Goal: Check status: Check status

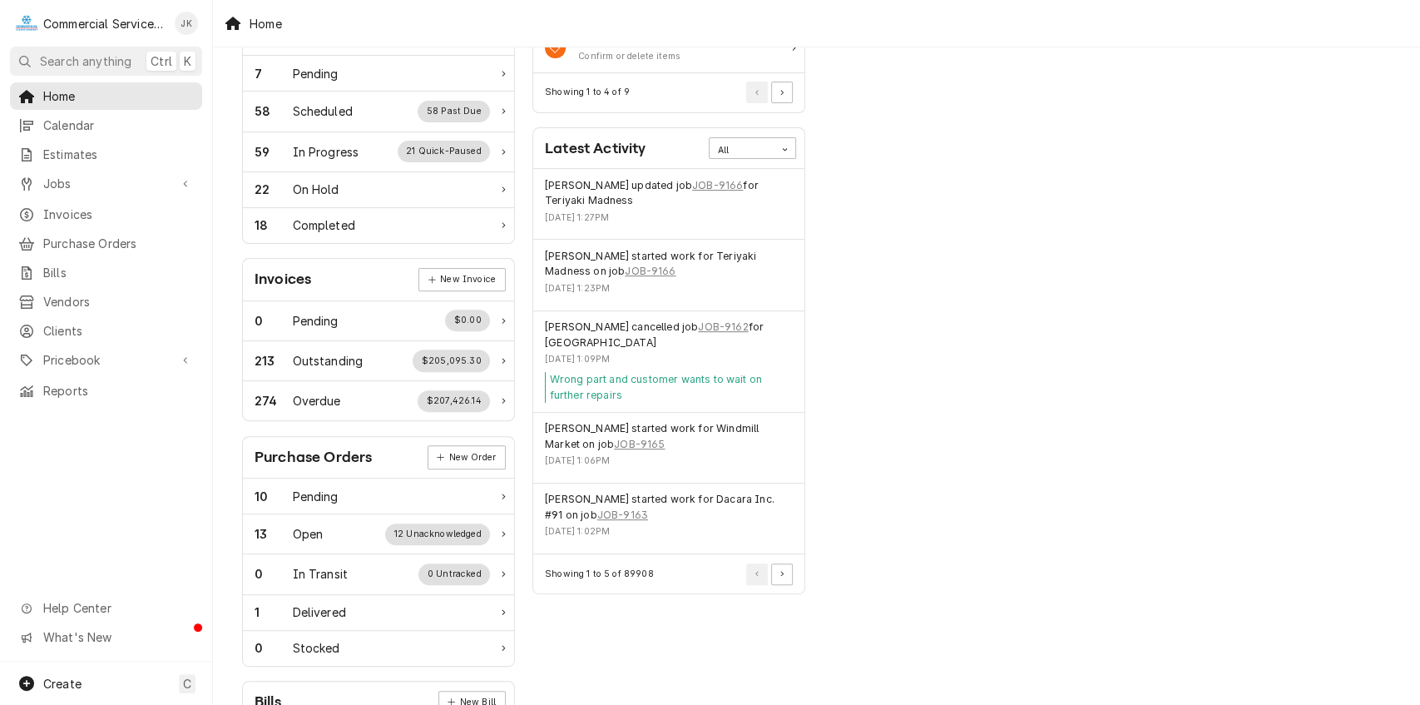
scroll to position [349, 0]
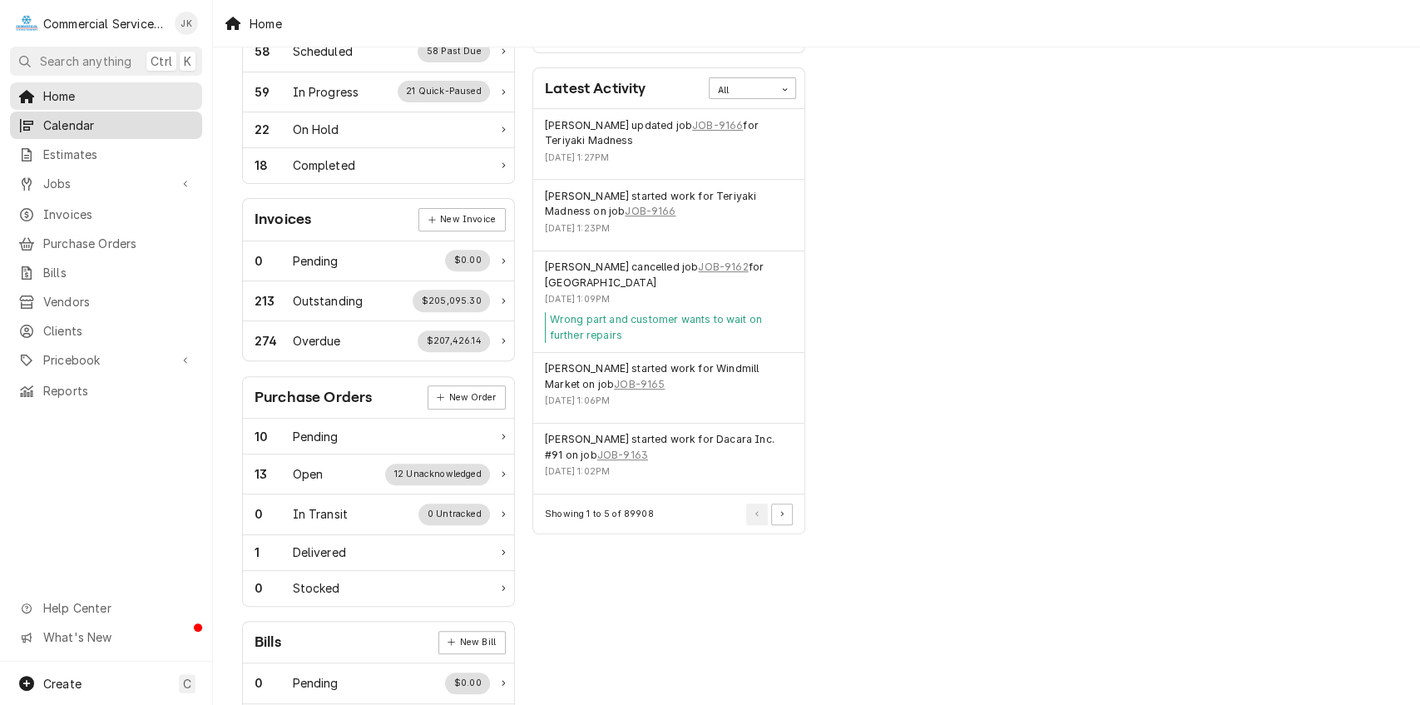
click at [118, 121] on span "Calendar" at bounding box center [118, 124] width 151 height 17
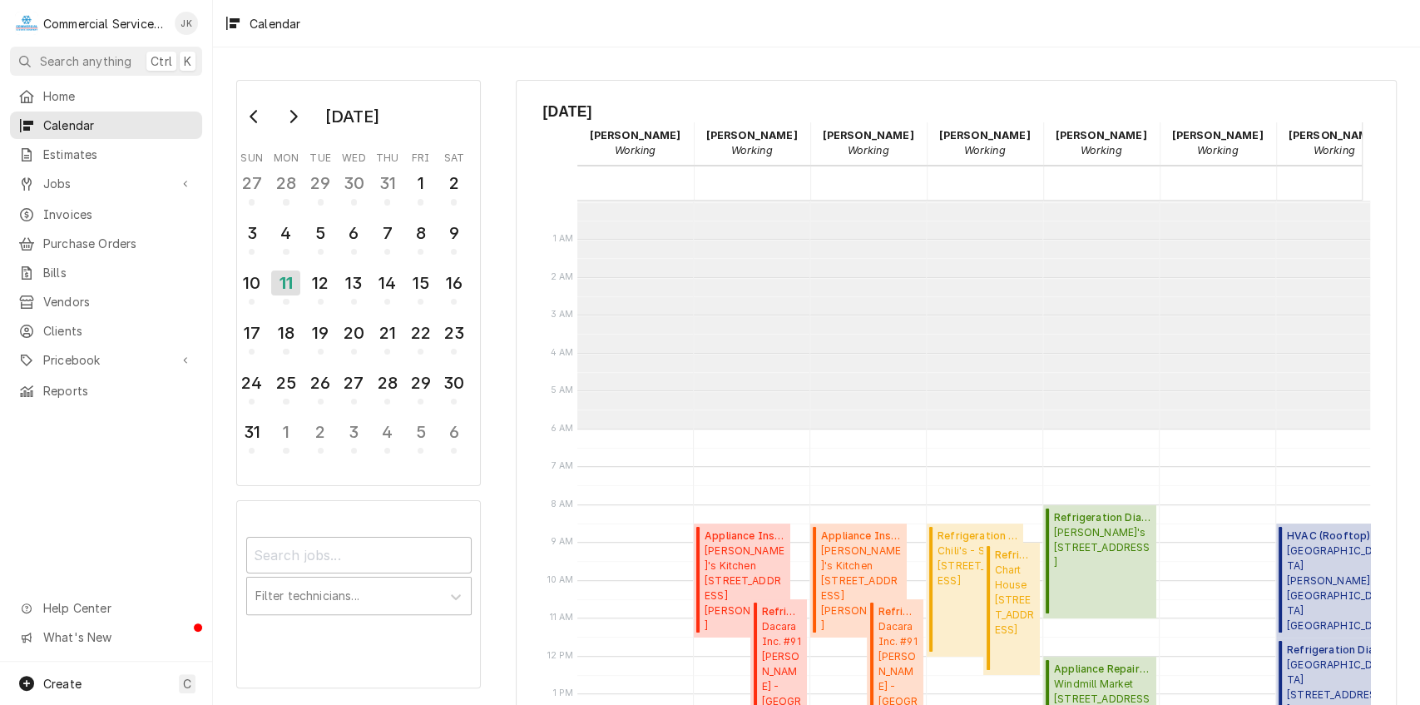
scroll to position [227, 0]
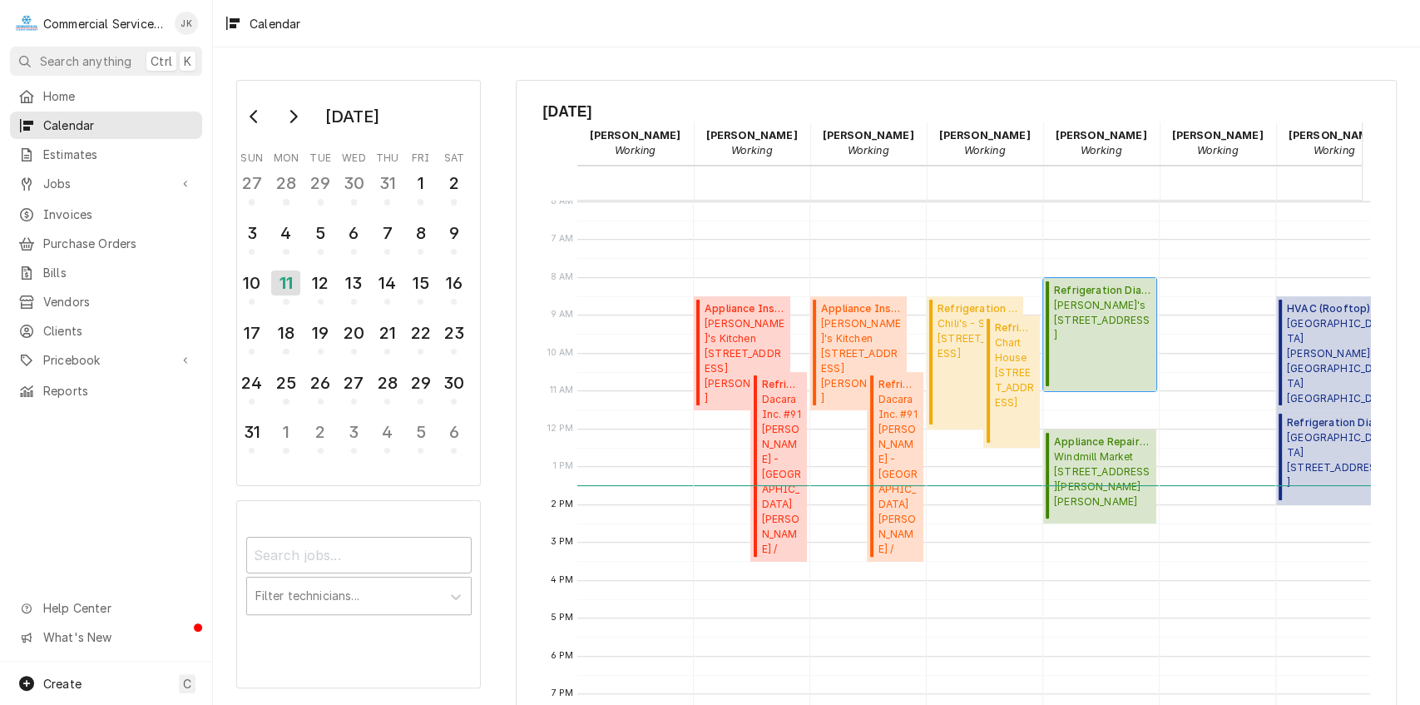
click at [1086, 317] on span "Sandy's 6120 Monterey Rd, Gilroy, CA 95020" at bounding box center [1102, 320] width 97 height 45
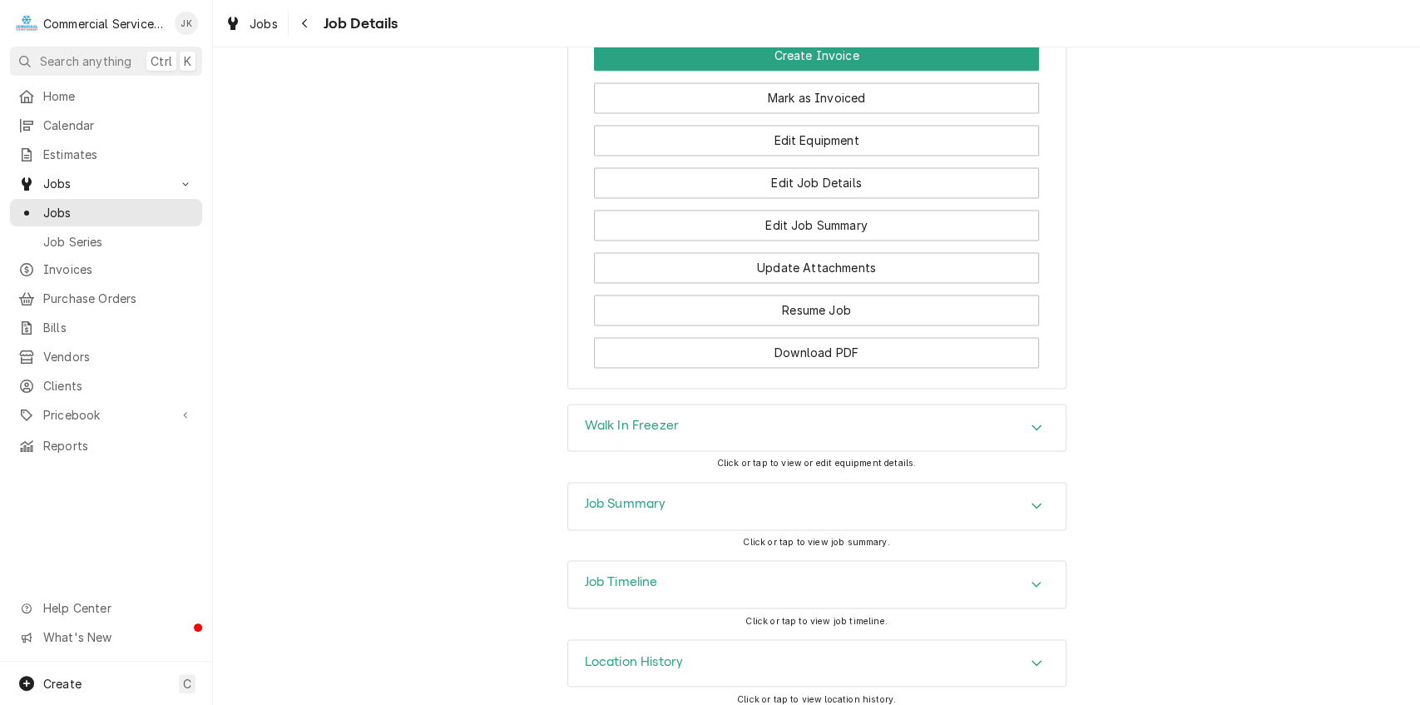
scroll to position [1605, 0]
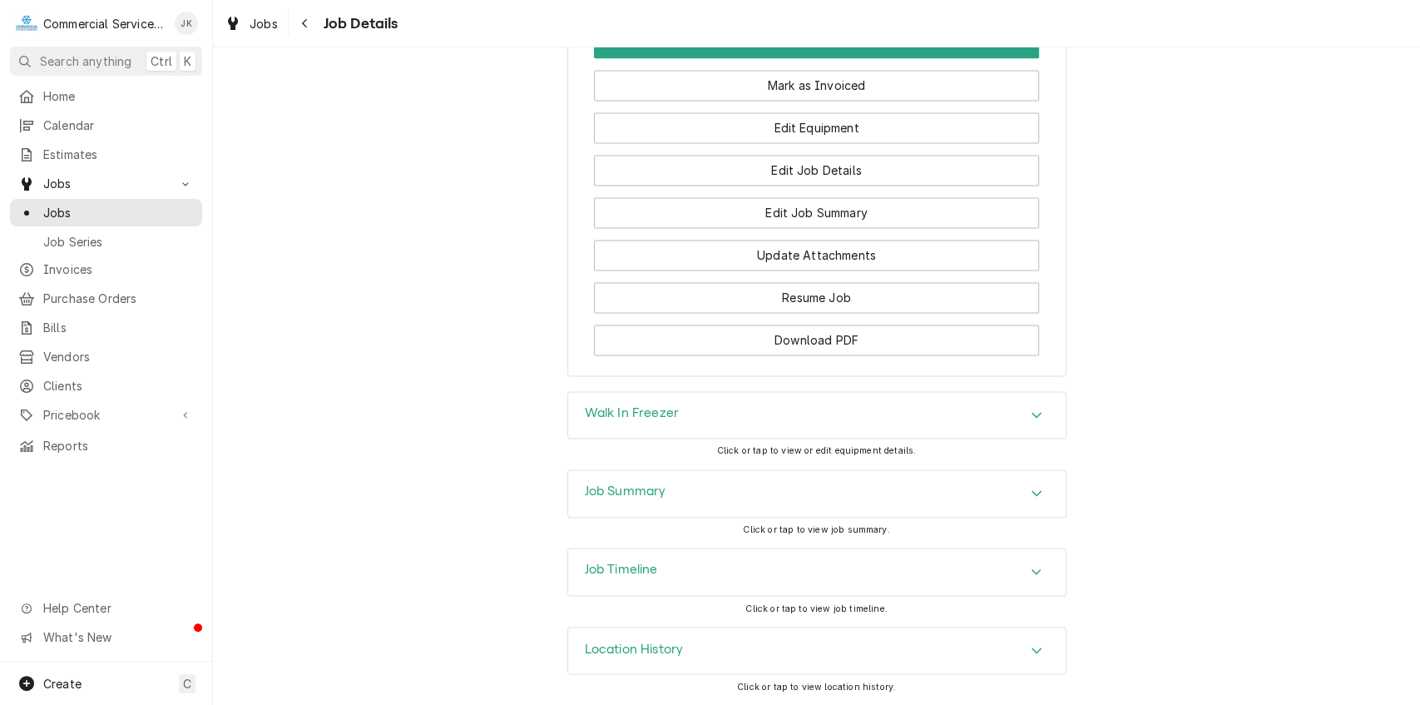
click at [715, 645] on div "Location History" at bounding box center [816, 650] width 497 height 47
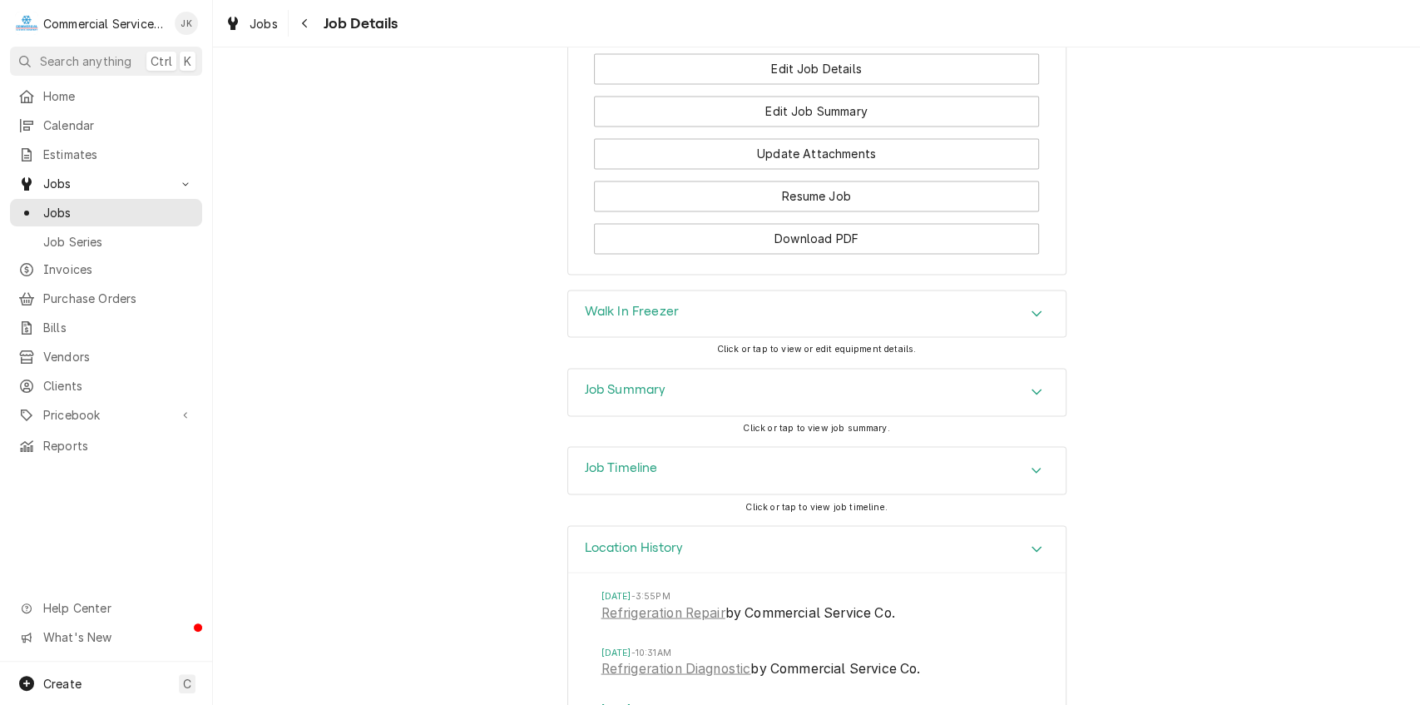
scroll to position [1833, 0]
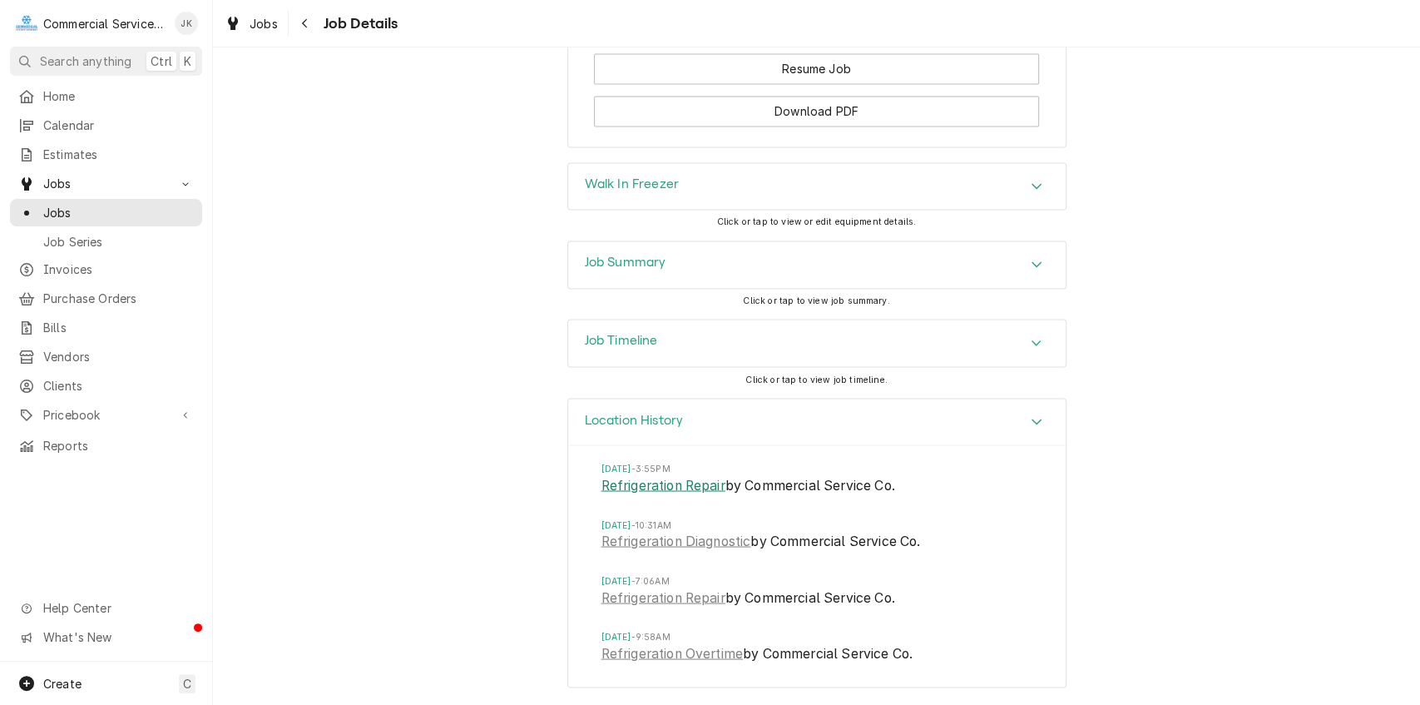
click at [634, 482] on link "Refrigeration Repair" at bounding box center [663, 485] width 124 height 20
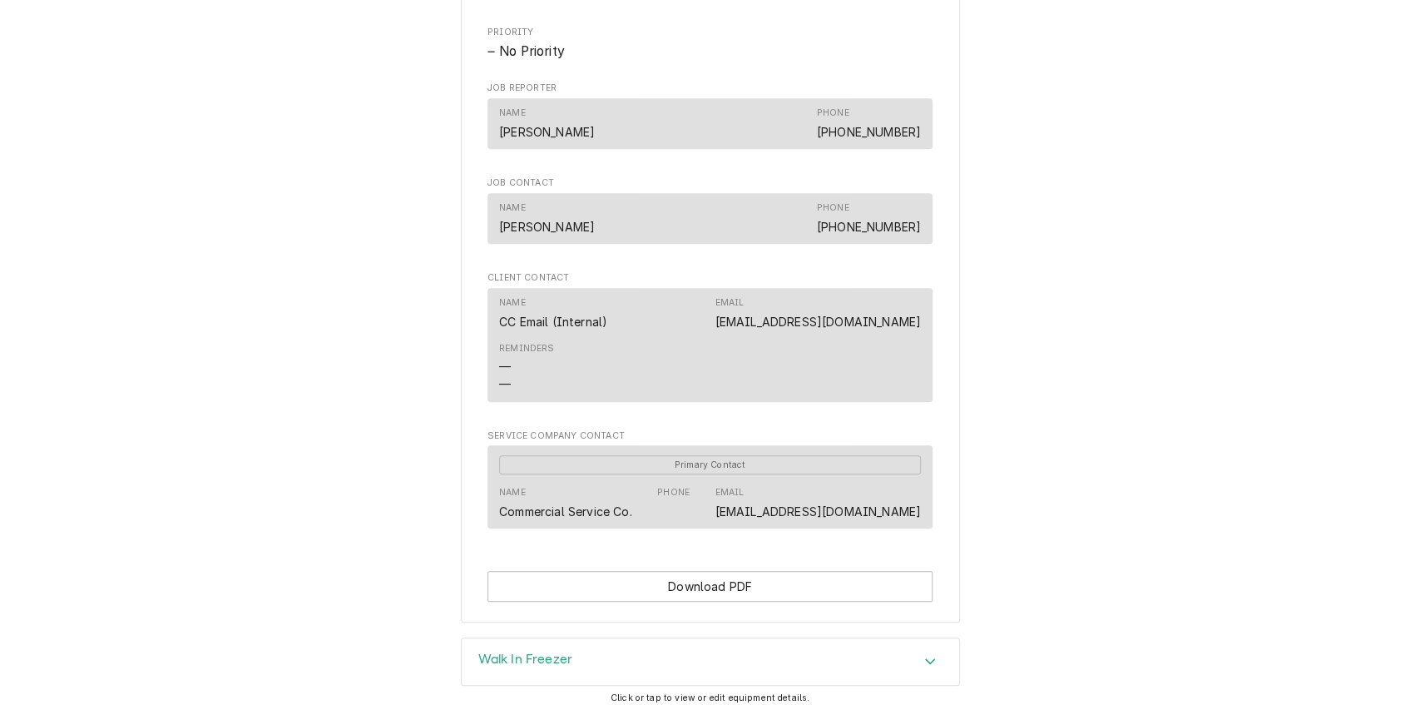
scroll to position [997, 0]
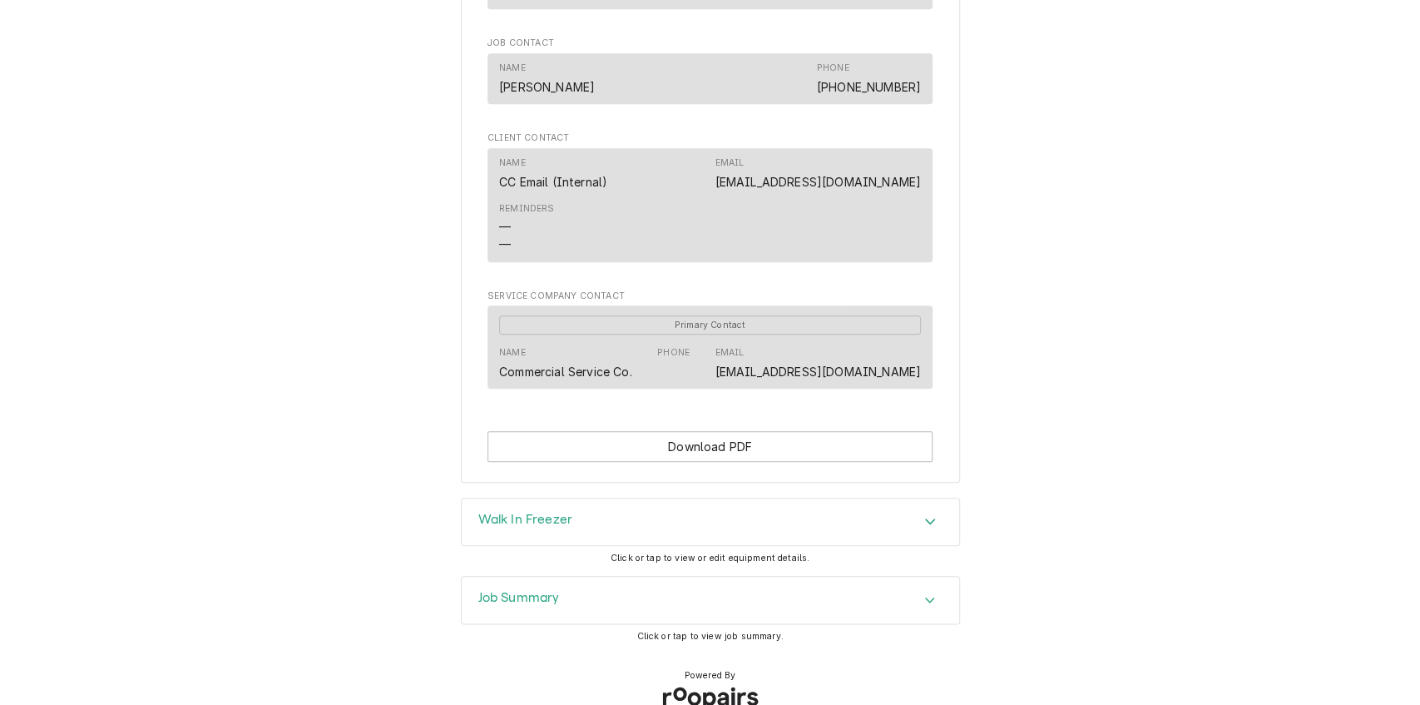
click at [654, 608] on div "Job Summary" at bounding box center [710, 599] width 497 height 47
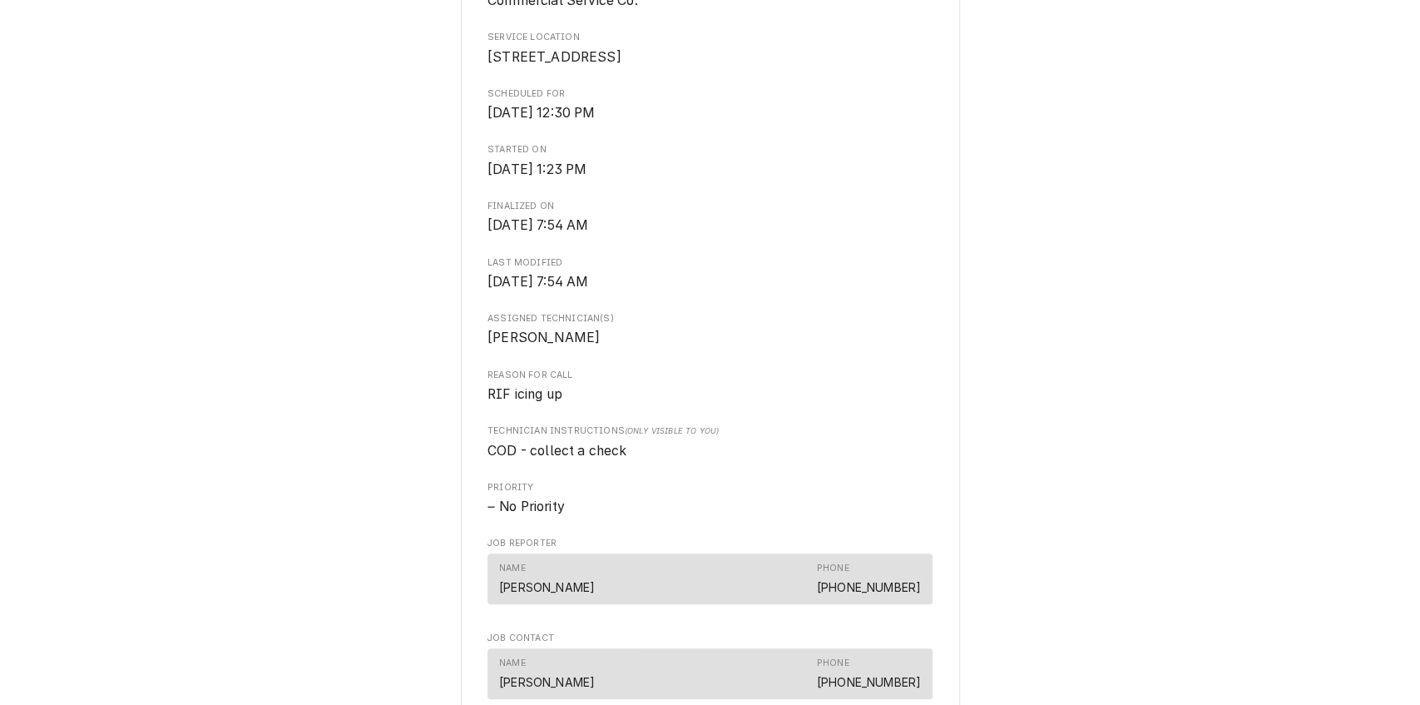
scroll to position [0, 0]
